Goal: Task Accomplishment & Management: Use online tool/utility

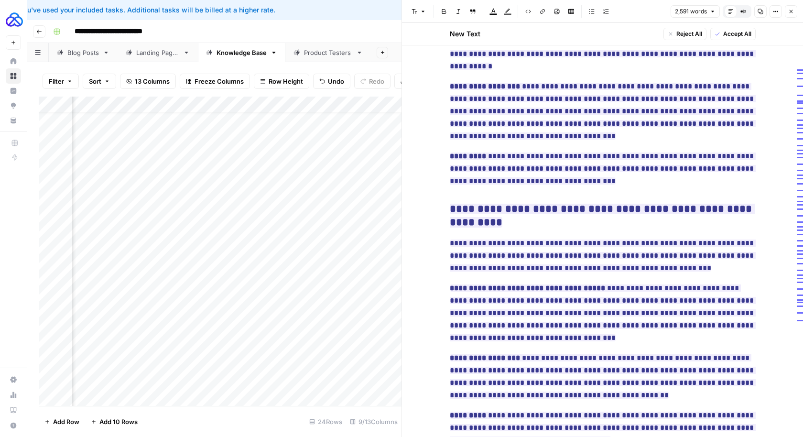
scroll to position [2297, 0]
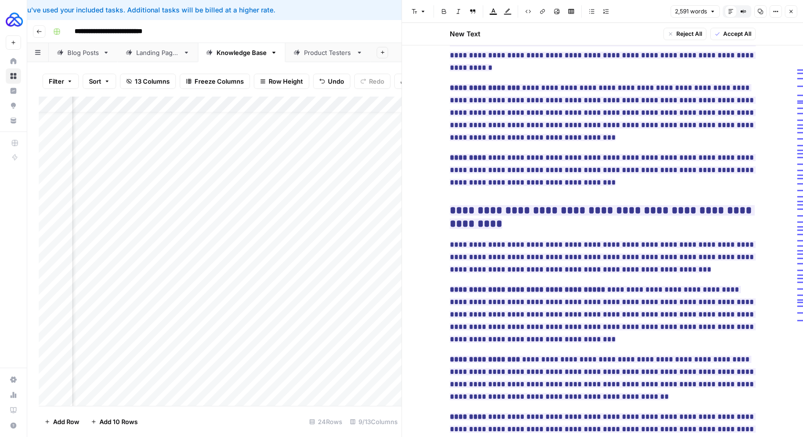
click at [735, 36] on span "Accept All" at bounding box center [737, 34] width 28 height 9
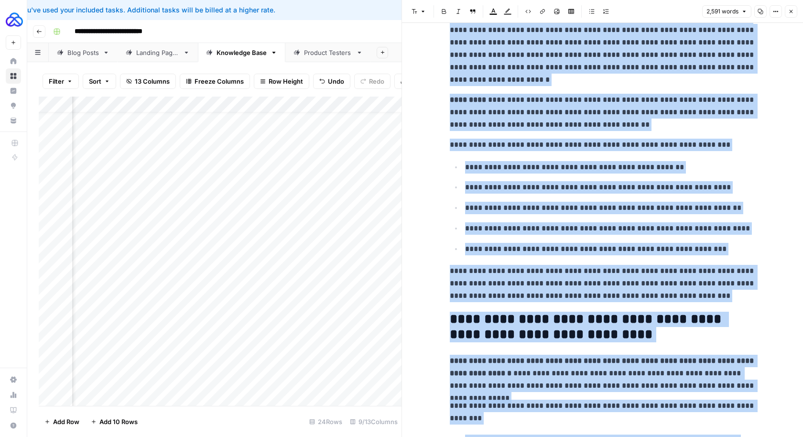
scroll to position [3380, 0]
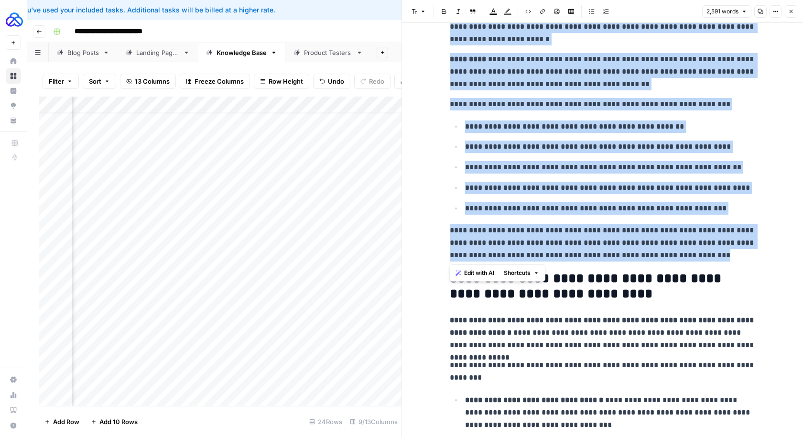
drag, startPoint x: 444, startPoint y: 121, endPoint x: 680, endPoint y: 259, distance: 273.4
click at [485, 270] on span "Edit with AI" at bounding box center [479, 273] width 30 height 9
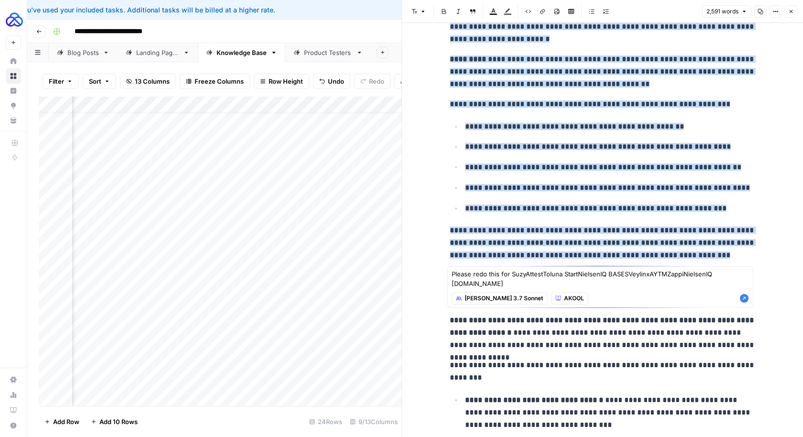
click at [524, 276] on textarea "Please redo this for SuzyAttestToluna StartNielsenIQ BASESVeylinxAYTMZappiNiels…" at bounding box center [600, 278] width 297 height 19
click at [544, 273] on textarea "Please redo this for Suzy, AttestToluna StartNielsenIQ BASESVeylinxAYTMZappiNie…" at bounding box center [600, 278] width 297 height 19
click at [568, 274] on textarea "Please redo this for Suzy, Attest, Toluna StartNielsenIQ BASESVeylinxAYTMZappiN…" at bounding box center [600, 278] width 297 height 19
click at [509, 275] on textarea "Please redo this for Suzy, Attest, Toluna, StartNielsenIQ BASESVeylinxAYTMZappi…" at bounding box center [600, 278] width 297 height 19
click at [542, 283] on textarea "Please redo this for Suzy, Attest, Toluna, StartNielsenIQ BASESVeylinxAYTMZappi…" at bounding box center [600, 278] width 297 height 19
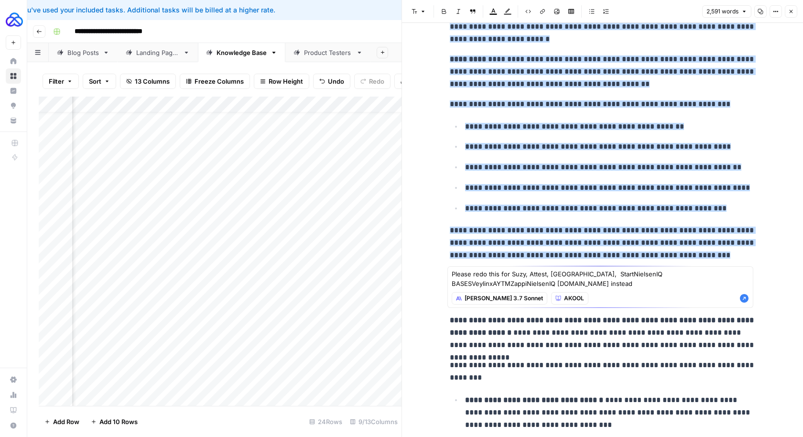
click at [575, 272] on textarea "Please redo this for Suzy, Attest, Toluna, StartNielsenIQ BASESVeylinxAYTMZappi…" at bounding box center [600, 278] width 297 height 19
click at [615, 274] on textarea "Please redo this for Suzy, Attest, Toluna, StartNielsenIQ BASESVeylinxAYTMZappi…" at bounding box center [600, 278] width 297 height 19
drag, startPoint x: 694, startPoint y: 273, endPoint x: 481, endPoint y: 280, distance: 212.8
click at [481, 280] on textarea "Please redo this for Suzy, Attest, Toluna, StartNielsenIQ, BASESVeylinxAYTMZapp…" at bounding box center [600, 278] width 297 height 19
click at [638, 273] on textarea "Please redo this for Suzy, Attest, Toluna, StartNielsenIQ, BASESVeylinxAYTMZapp…" at bounding box center [600, 278] width 297 height 19
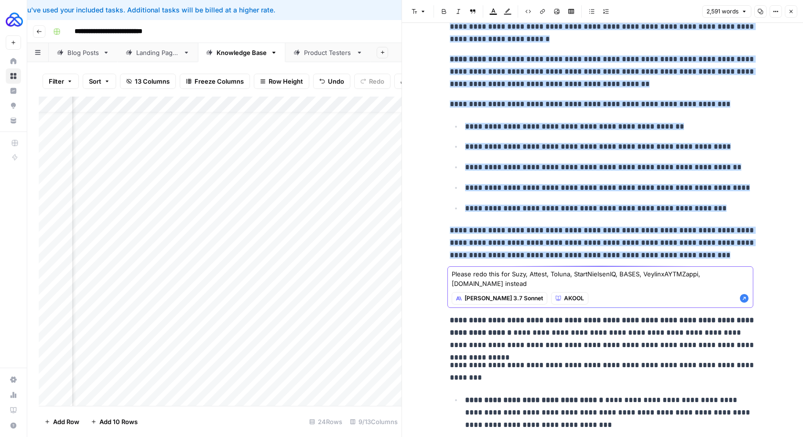
click at [472, 283] on textarea "Please redo this for Suzy, Attest, Toluna, StartNielsenIQ, BASES, VeylinxAYTMZa…" at bounding box center [600, 278] width 297 height 19
click at [470, 284] on textarea "Please redo this for Suzy, Attest, Toluna, StartNielsenIQ, BASES, Veylinx, AYTM…" at bounding box center [600, 278] width 297 height 19
click at [470, 283] on textarea "Please redo this for Suzy, Attest, Toluna, StartNielsenIQ, BASES, Veylinx, AYTM…" at bounding box center [600, 278] width 297 height 19
click at [477, 283] on textarea "Please redo this for Suzy, Attest, Toluna, StartNielsenIQ, BASES, Veylinx, AYTM…" at bounding box center [600, 278] width 297 height 19
click at [616, 273] on textarea "Please redo this for Suzy, Attest, Toluna, StartNielsenIQ, BASES, Veylinx, AYTM…" at bounding box center [600, 278] width 297 height 19
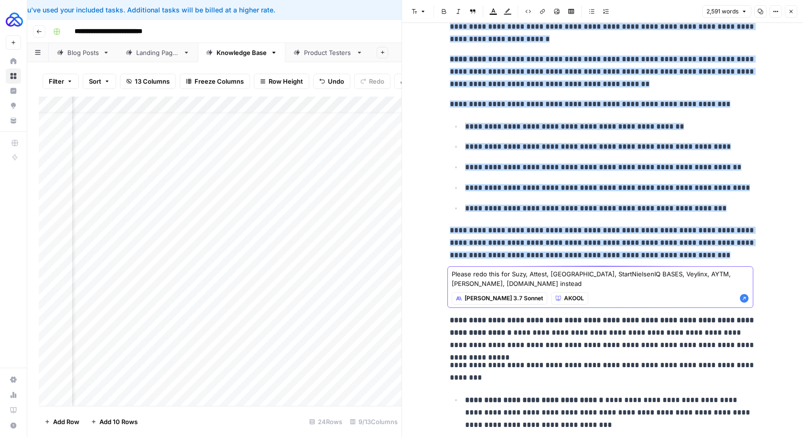
click at [523, 282] on textarea "Please redo this for Suzy, Attest, Toluna, StartNielsenIQ BASES, Veylinx, AYTM,…" at bounding box center [600, 278] width 297 height 19
type textarea "Please redo this for Suzy, Attest, Toluna, StartNielsenIQ BASES, Veylinx, AYTM,…"
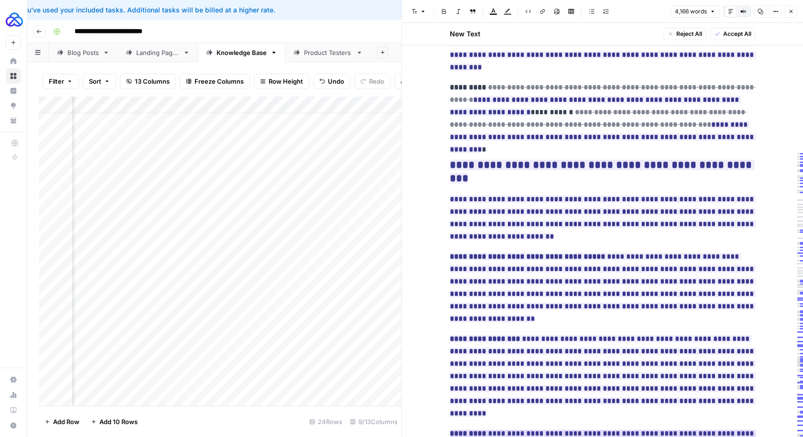
scroll to position [5174, 0]
click at [729, 33] on span "Accept All" at bounding box center [737, 34] width 28 height 9
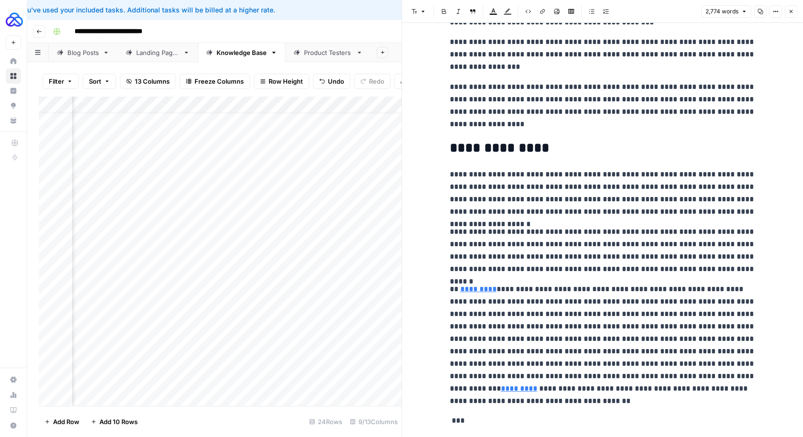
scroll to position [4257, 0]
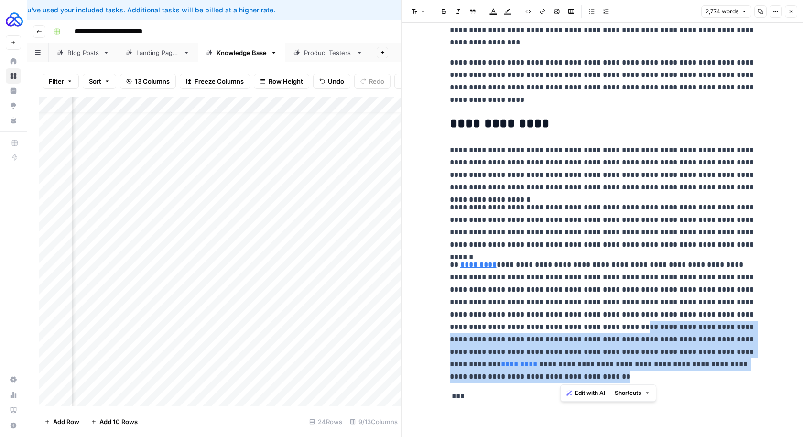
drag, startPoint x: 583, startPoint y: 378, endPoint x: 631, endPoint y: 320, distance: 75.4
click at [631, 320] on p "**********" at bounding box center [603, 321] width 306 height 124
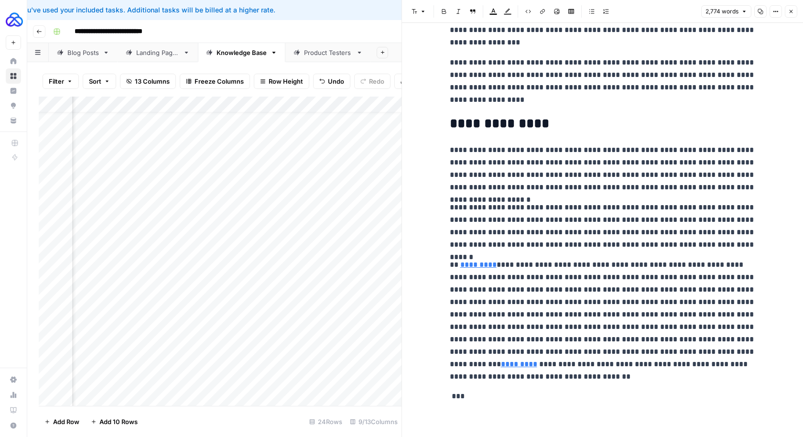
click at [483, 392] on p "***" at bounding box center [603, 396] width 306 height 12
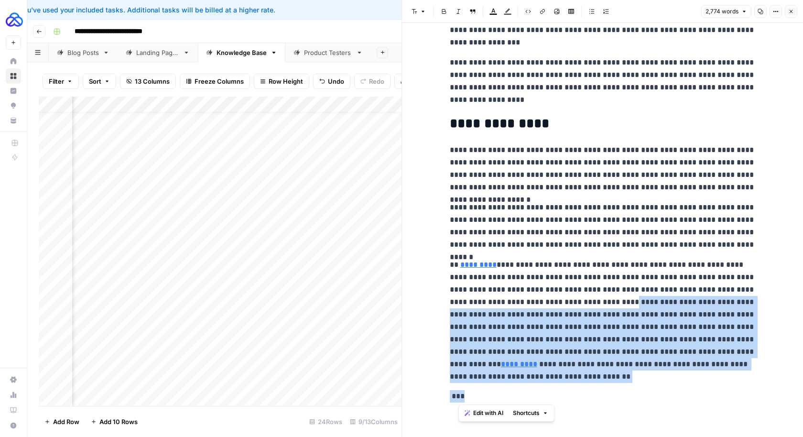
drag, startPoint x: 474, startPoint y: 394, endPoint x: 636, endPoint y: 307, distance: 184.1
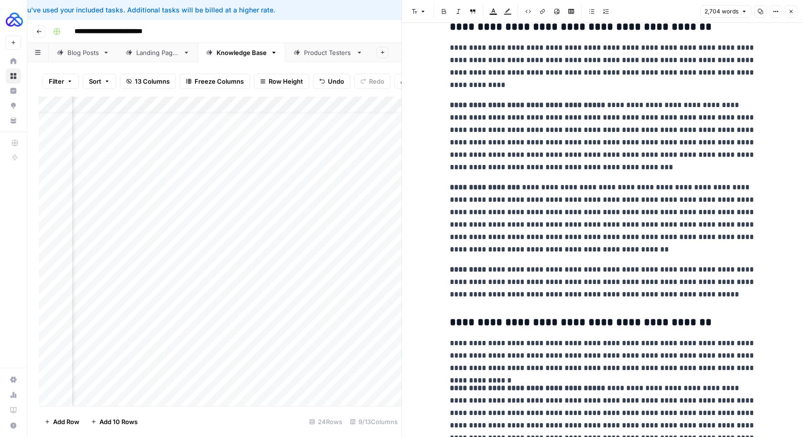
scroll to position [2792, 0]
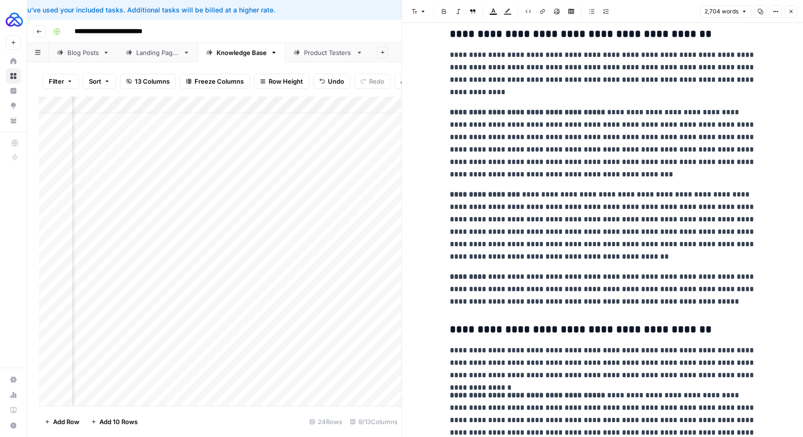
click at [553, 332] on h3 "**********" at bounding box center [603, 329] width 306 height 13
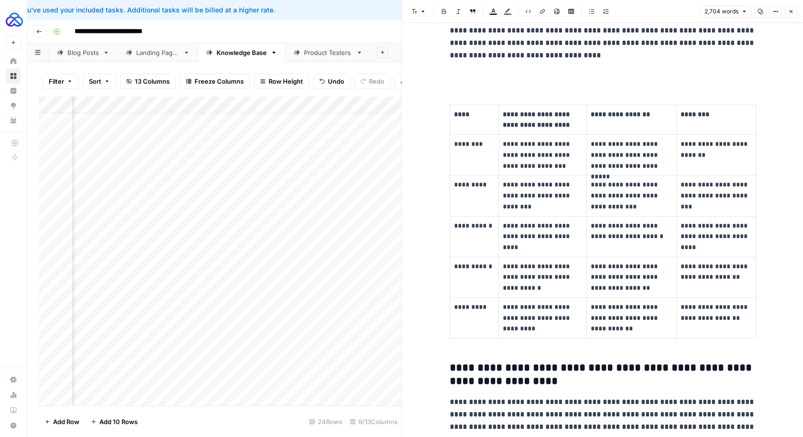
scroll to position [350, 0]
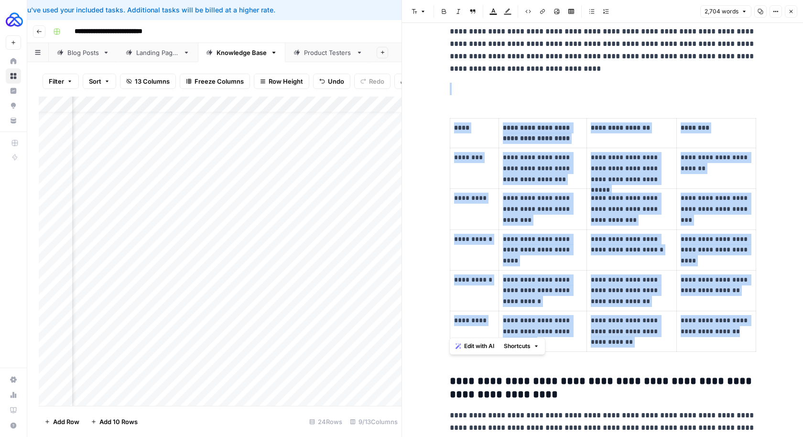
drag, startPoint x: 458, startPoint y: 87, endPoint x: 734, endPoint y: 350, distance: 381.1
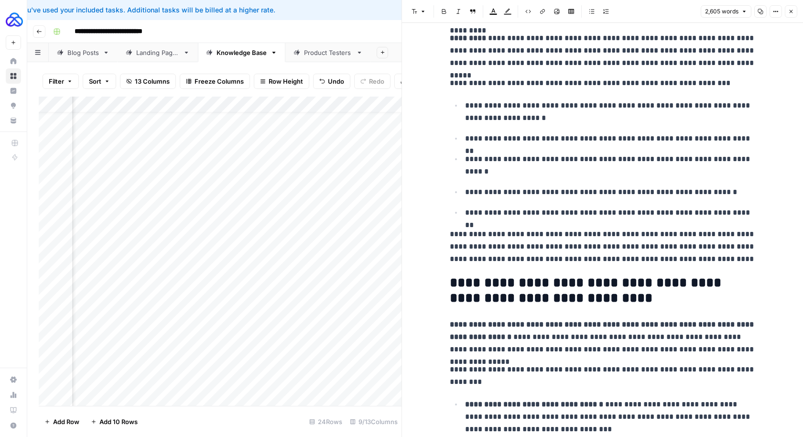
scroll to position [3879, 0]
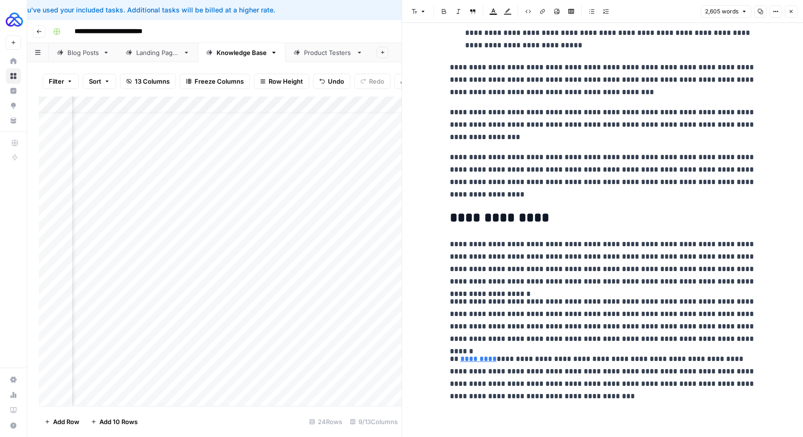
click at [646, 256] on p "**********" at bounding box center [603, 263] width 306 height 50
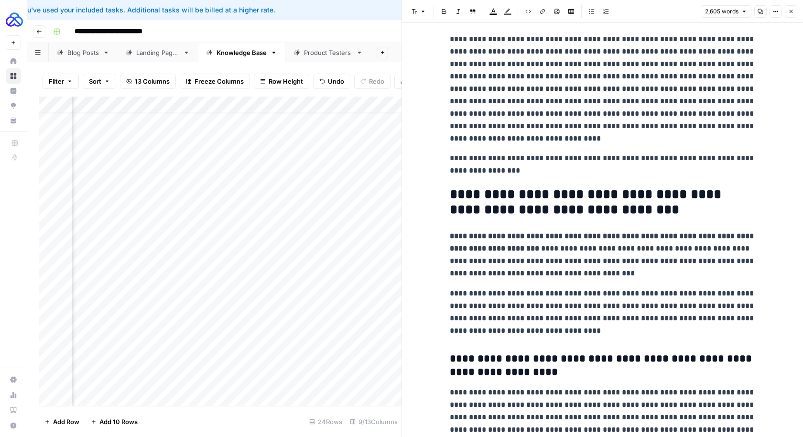
scroll to position [0, 0]
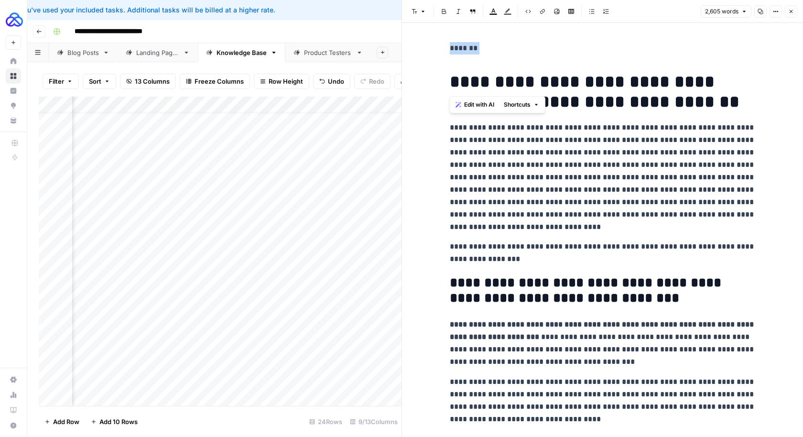
drag, startPoint x: 450, startPoint y: 83, endPoint x: 450, endPoint y: 47, distance: 35.9
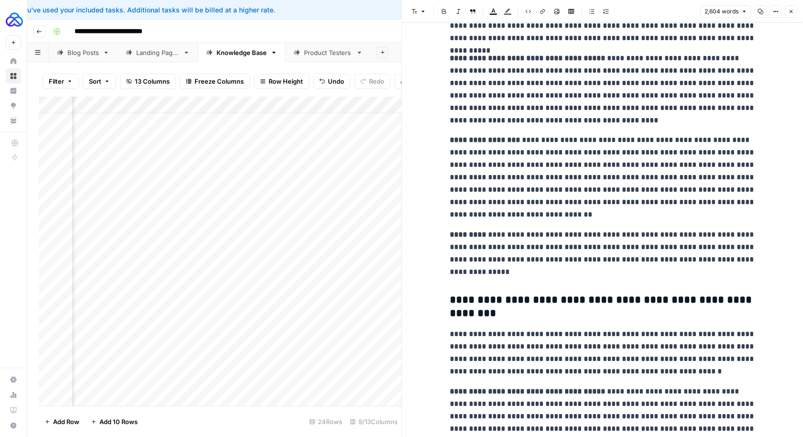
scroll to position [454, 0]
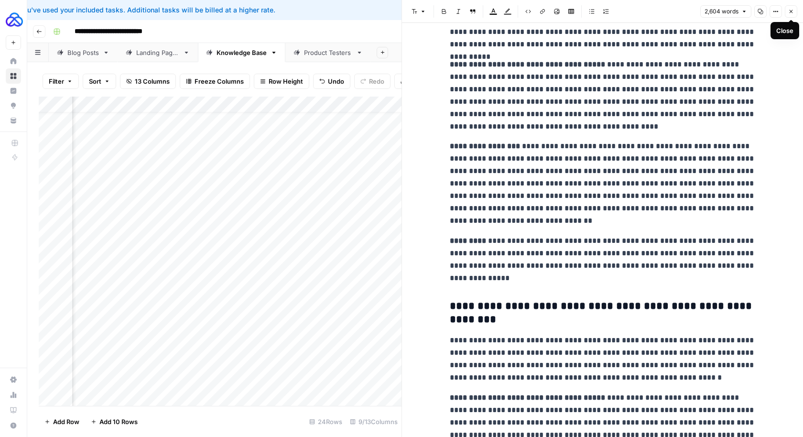
click at [793, 6] on button "Close" at bounding box center [791, 11] width 12 height 12
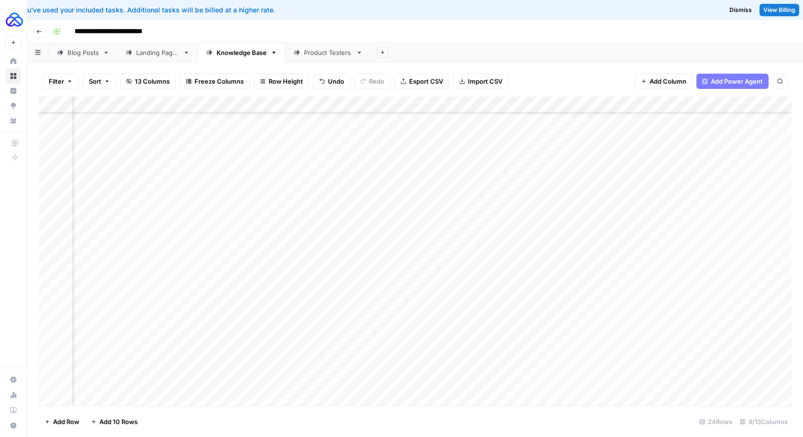
scroll to position [111, 0]
click at [717, 382] on div "Add Column" at bounding box center [415, 252] width 753 height 310
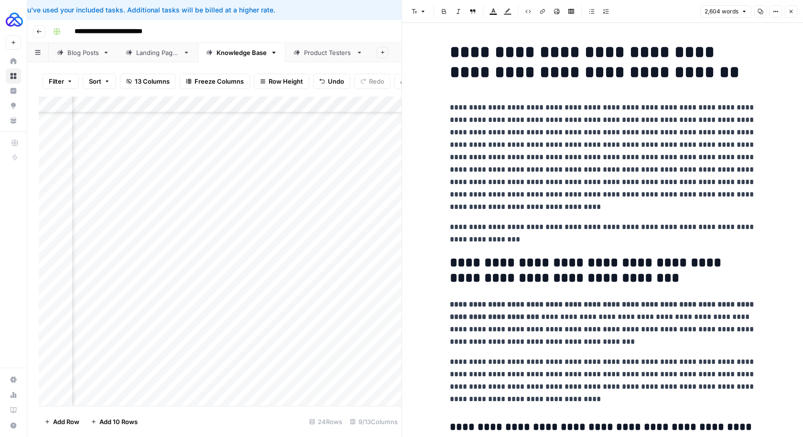
click at [546, 195] on p "**********" at bounding box center [603, 157] width 306 height 112
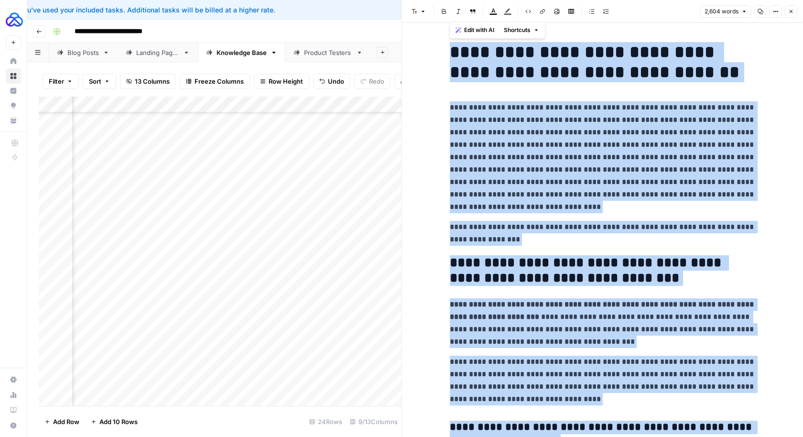
copy div "**********"
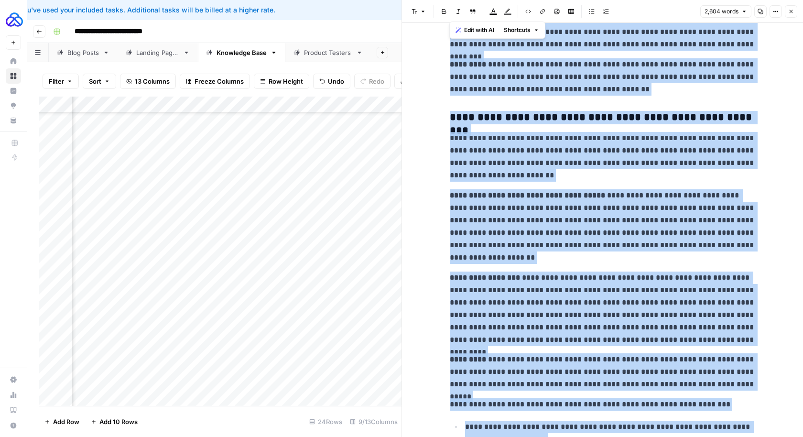
scroll to position [3089, 0]
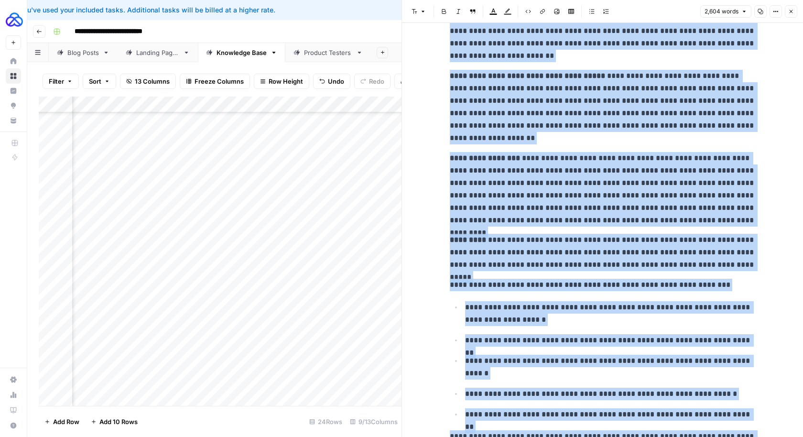
click at [788, 15] on button "Close" at bounding box center [791, 11] width 12 height 12
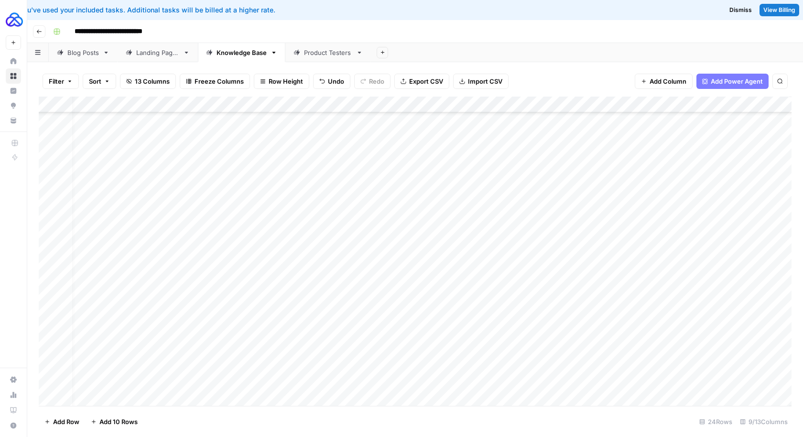
scroll to position [111, 0]
click at [189, 394] on div "Add Column" at bounding box center [415, 252] width 753 height 310
click at [169, 379] on div "Add Column" at bounding box center [415, 252] width 753 height 310
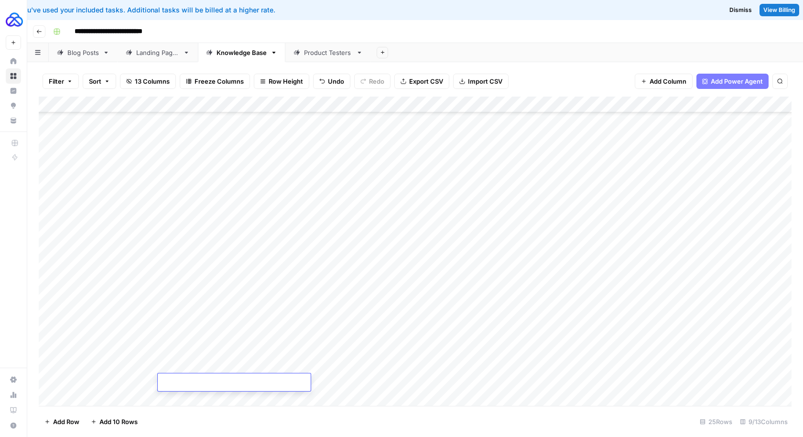
type textarea "**********"
click at [106, 382] on div "Add Column" at bounding box center [415, 252] width 753 height 310
type textarea "***"
click at [329, 364] on div "Add Column" at bounding box center [415, 252] width 753 height 310
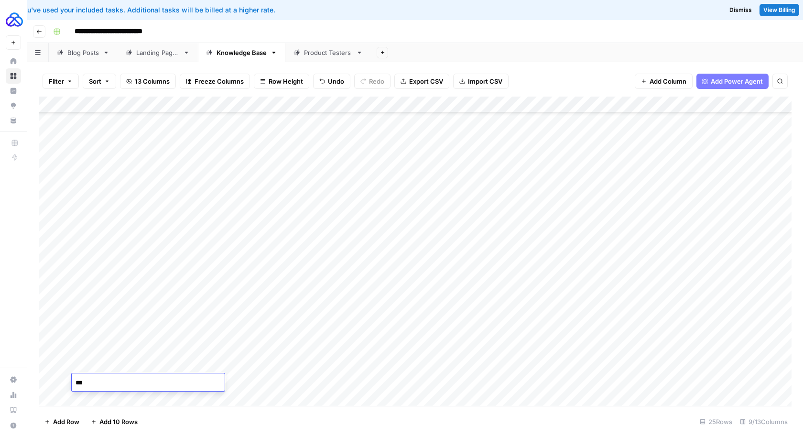
click at [329, 364] on div "Add Column" at bounding box center [415, 252] width 753 height 310
click at [329, 364] on textarea "**********" at bounding box center [353, 366] width 153 height 13
click at [299, 382] on div "Add Column" at bounding box center [415, 252] width 753 height 310
type textarea "**********"
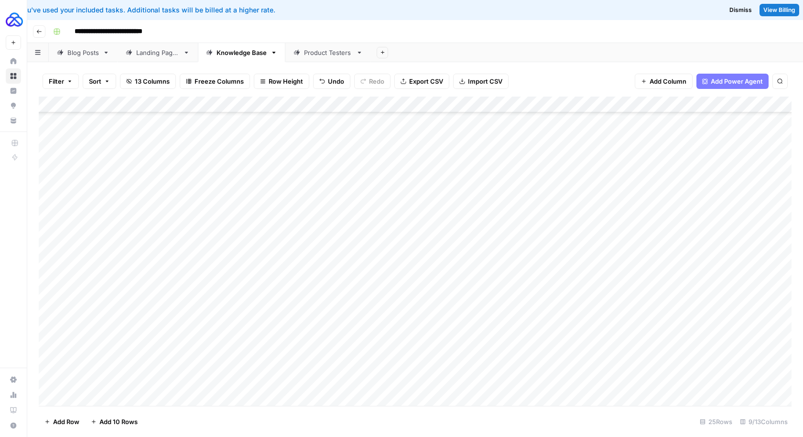
click at [308, 360] on div "Add Column" at bounding box center [415, 252] width 753 height 310
click at [437, 380] on div "Add Column" at bounding box center [415, 252] width 753 height 310
